Goal: Transaction & Acquisition: Purchase product/service

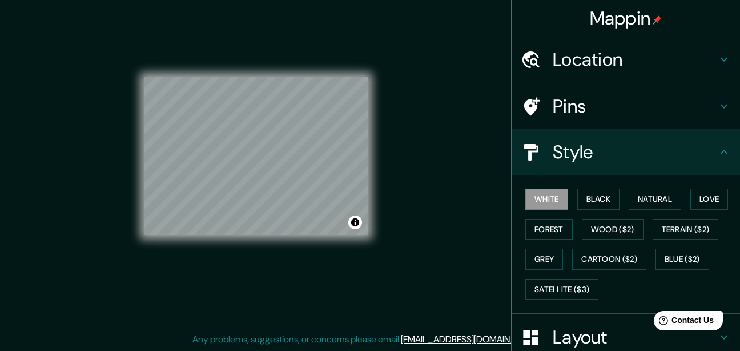
scroll to position [150, 0]
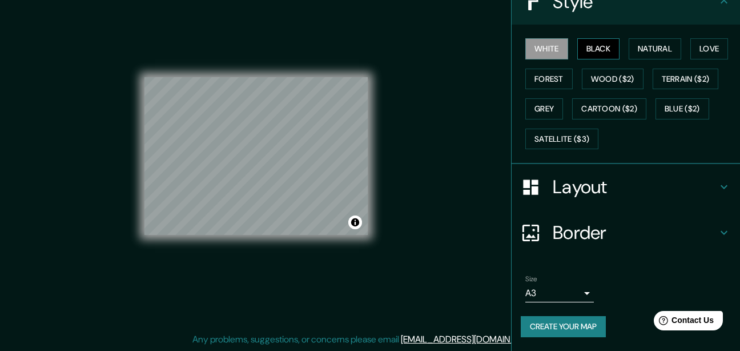
click at [587, 47] on button "Black" at bounding box center [599, 48] width 43 height 21
click at [637, 46] on button "Natural" at bounding box center [655, 48] width 53 height 21
click at [601, 42] on button "Black" at bounding box center [599, 48] width 43 height 21
click at [534, 52] on button "White" at bounding box center [547, 48] width 43 height 21
click at [578, 47] on button "Black" at bounding box center [599, 48] width 43 height 21
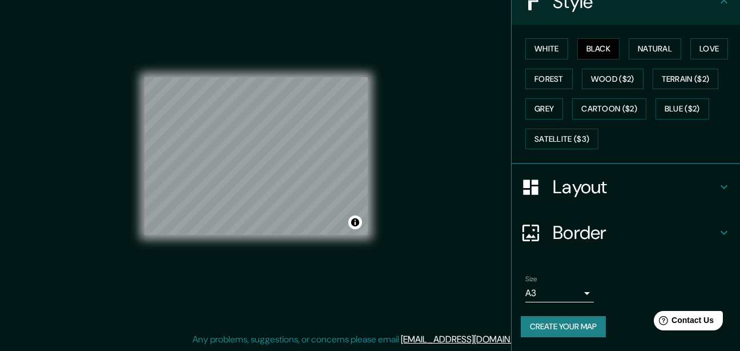
click at [560, 339] on div "Size A3 a4 Create your map" at bounding box center [626, 308] width 210 height 76
click at [555, 328] on button "Create your map" at bounding box center [563, 326] width 85 height 21
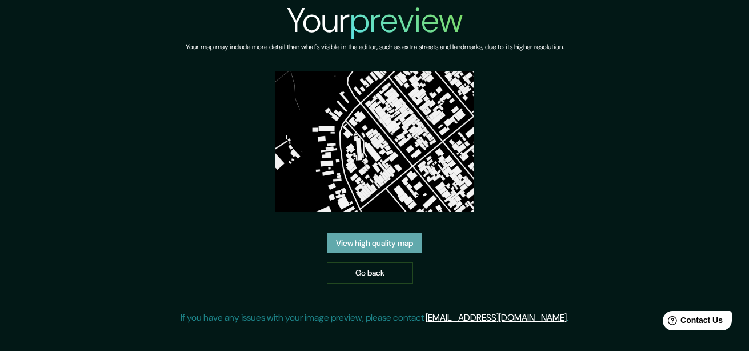
click at [387, 247] on link "View high quality map" at bounding box center [374, 242] width 95 height 21
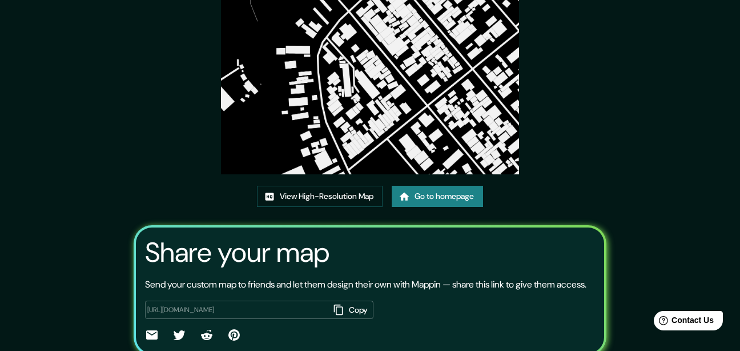
scroll to position [114, 0]
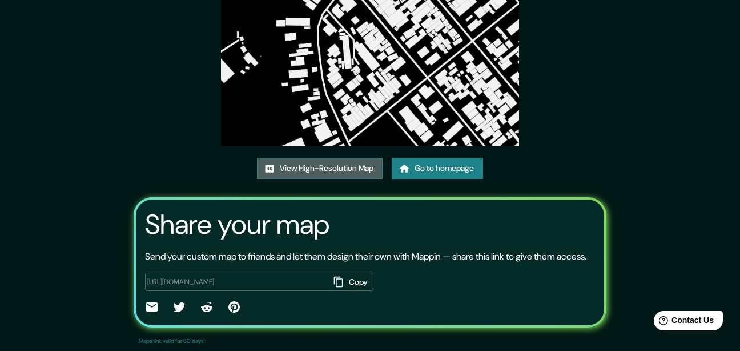
click at [355, 165] on link "View High-Resolution Map" at bounding box center [320, 168] width 126 height 21
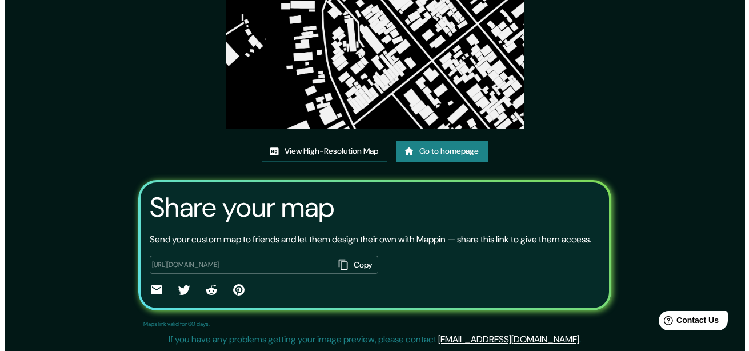
scroll to position [0, 0]
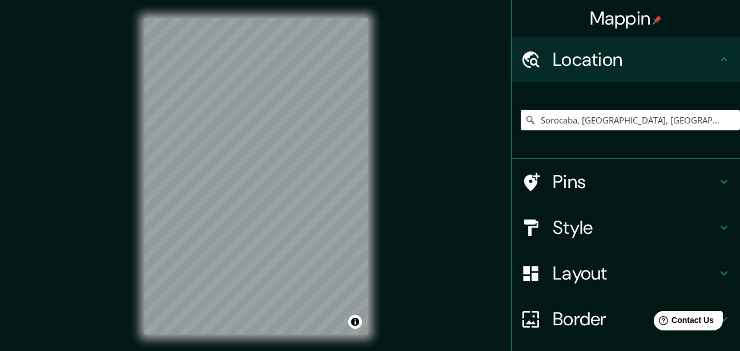
click at [400, 224] on div "Mappin Location Sorocaba, São Paulo, Brasil Pins Style Layout Border Choose a b…" at bounding box center [370, 185] width 740 height 371
